Goal: Navigation & Orientation: Find specific page/section

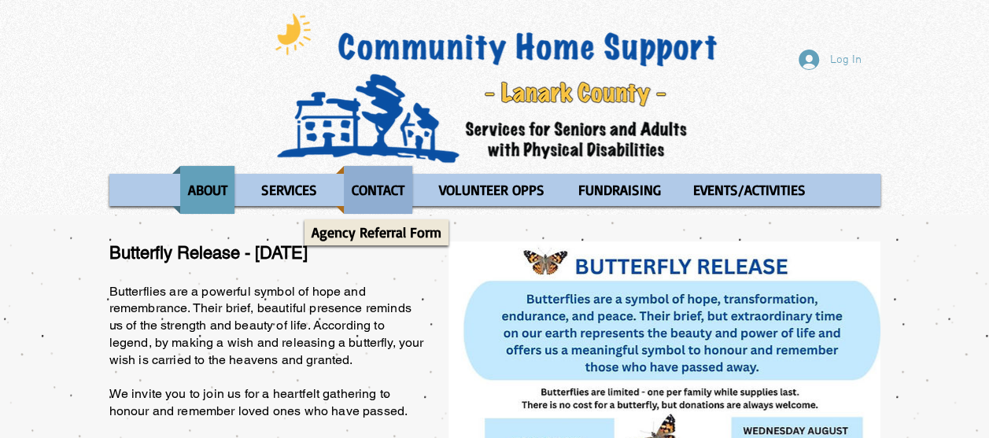
click at [374, 203] on p "CONTACT" at bounding box center [378, 190] width 67 height 48
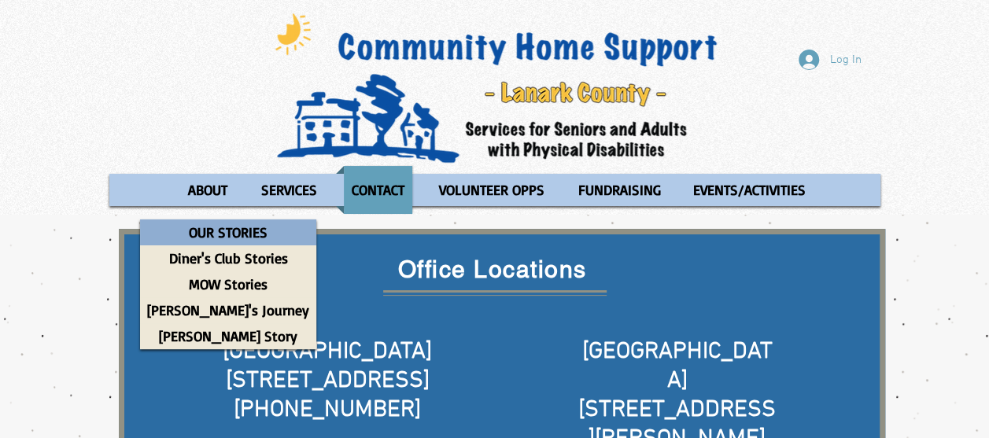
click at [223, 223] on p "OUR STORIES" at bounding box center [228, 233] width 93 height 26
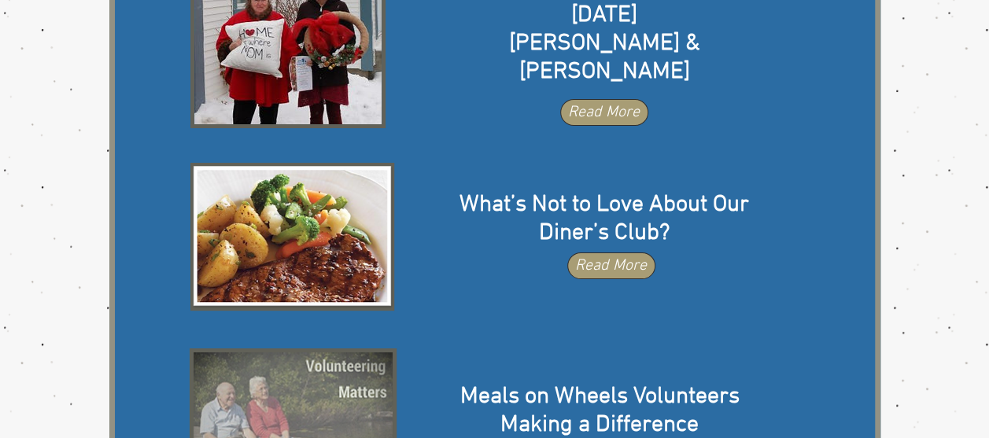
scroll to position [133, 0]
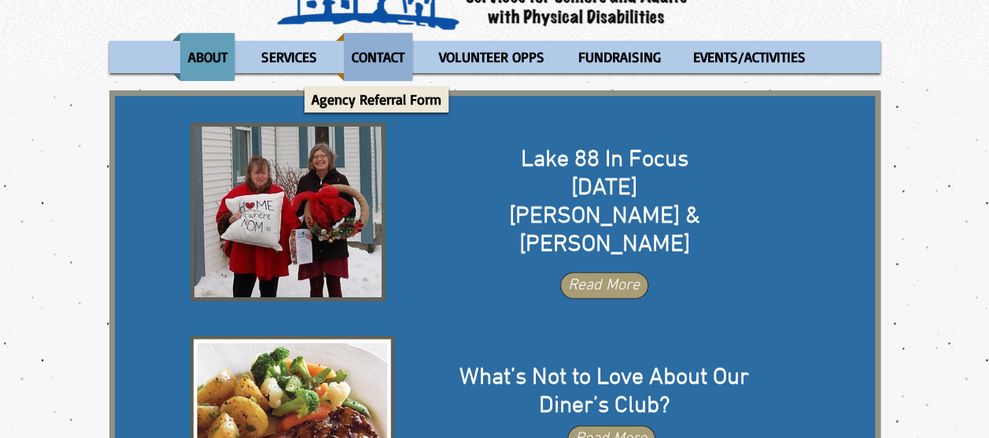
click at [380, 66] on p "CONTACT" at bounding box center [378, 57] width 67 height 48
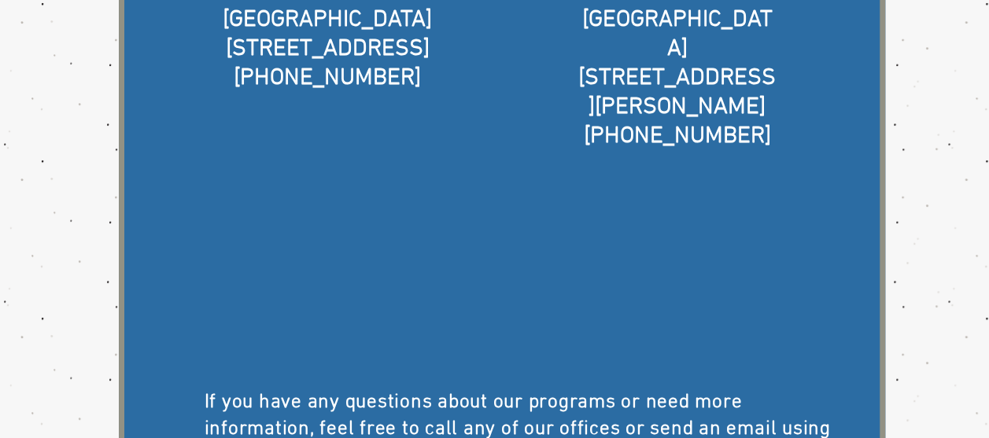
scroll to position [138, 0]
